Goal: Task Accomplishment & Management: Manage account settings

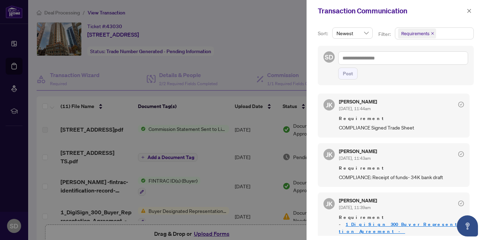
scroll to position [13, 0]
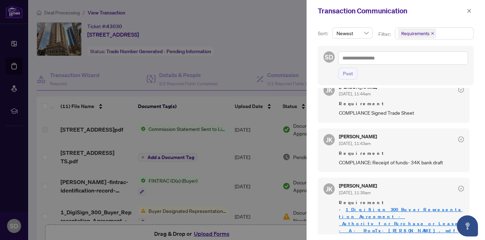
click at [175, 19] on div at bounding box center [242, 120] width 485 height 240
click at [470, 9] on icon "close" at bounding box center [468, 10] width 5 height 5
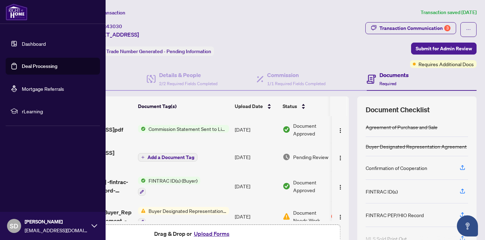
click at [26, 46] on link "Dashboard" at bounding box center [34, 43] width 24 height 6
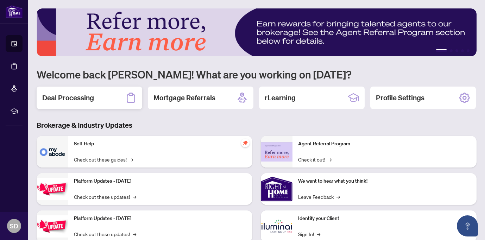
click at [105, 98] on div "Deal Processing" at bounding box center [90, 98] width 106 height 23
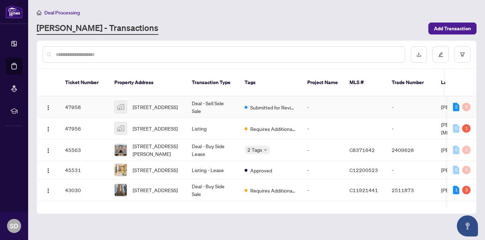
click at [236, 102] on td "Deal - Sell Side Sale" at bounding box center [212, 106] width 53 height 21
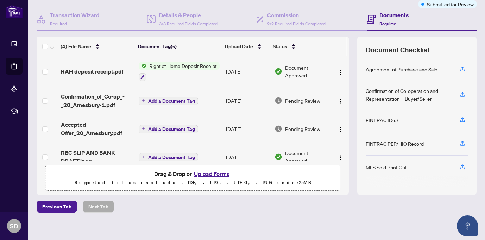
click at [156, 69] on span "Right at Home Deposit Receipt" at bounding box center [182, 66] width 73 height 8
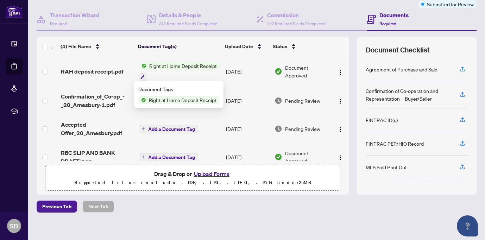
click at [115, 76] on td "RAH deposit receipt.pdf" at bounding box center [97, 71] width 78 height 30
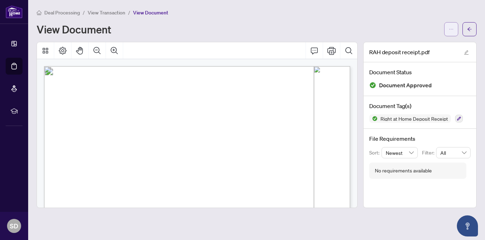
click at [451, 30] on icon "ellipsis" at bounding box center [450, 29] width 5 height 5
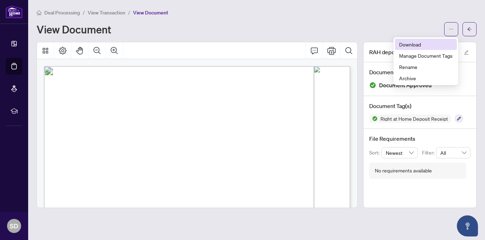
click at [423, 46] on span "Download" at bounding box center [425, 44] width 53 height 8
click at [267, 31] on div "View Document" at bounding box center [238, 29] width 403 height 11
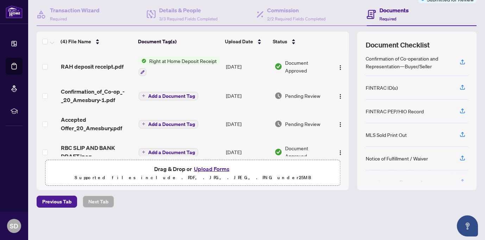
scroll to position [32, 0]
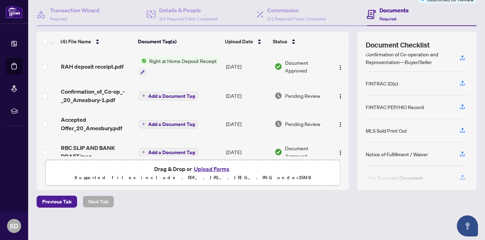
click at [217, 168] on button "Upload Forms" at bounding box center [212, 168] width 40 height 9
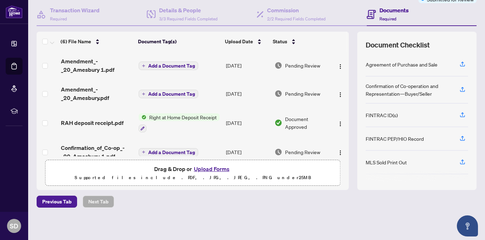
scroll to position [0, 0]
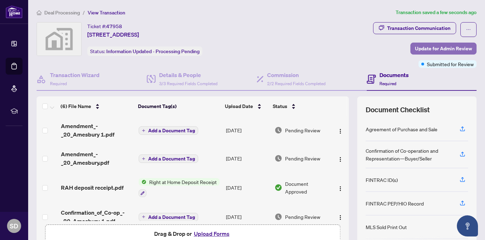
click at [427, 44] on span "Update for Admin Review" at bounding box center [443, 48] width 57 height 11
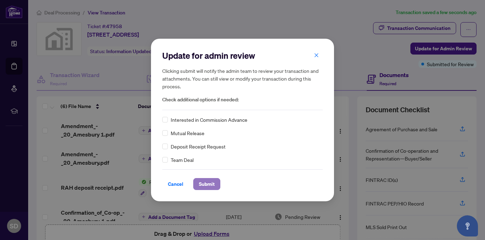
click at [206, 184] on span "Submit" at bounding box center [207, 183] width 16 height 11
